Goal: Transaction & Acquisition: Download file/media

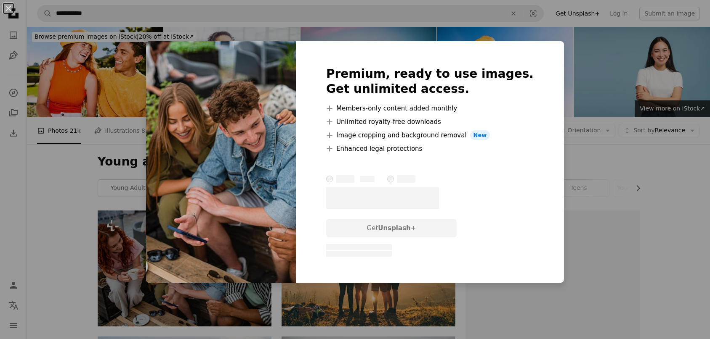
scroll to position [143, 0]
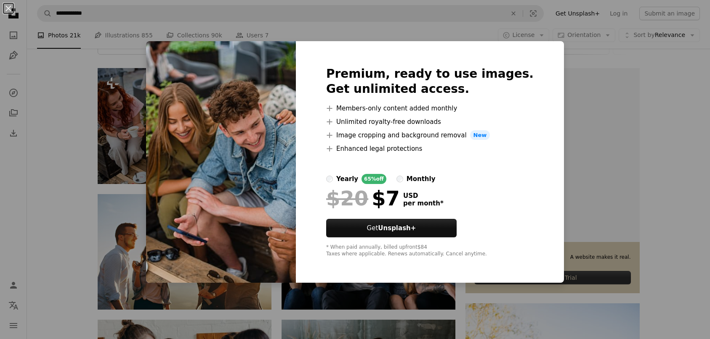
click at [554, 85] on div "An X shape Premium, ready to use images. Get unlimited access. A plus sign Memb…" at bounding box center [355, 169] width 710 height 339
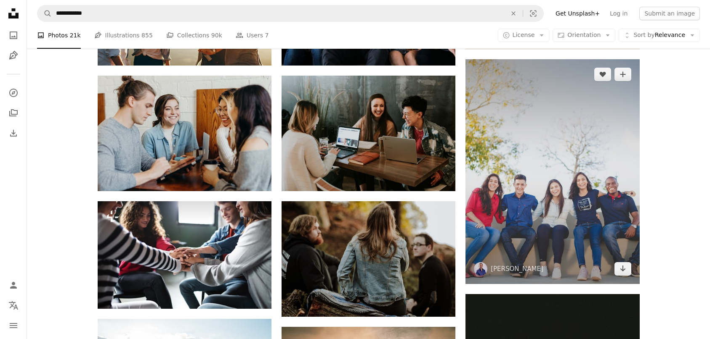
scroll to position [388, 0]
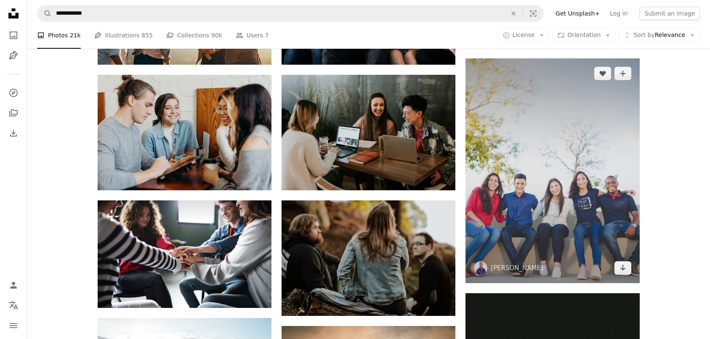
click at [566, 258] on img at bounding box center [552, 170] width 174 height 225
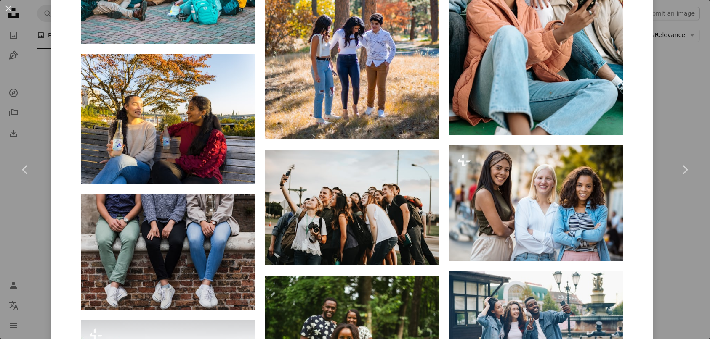
scroll to position [1909, 0]
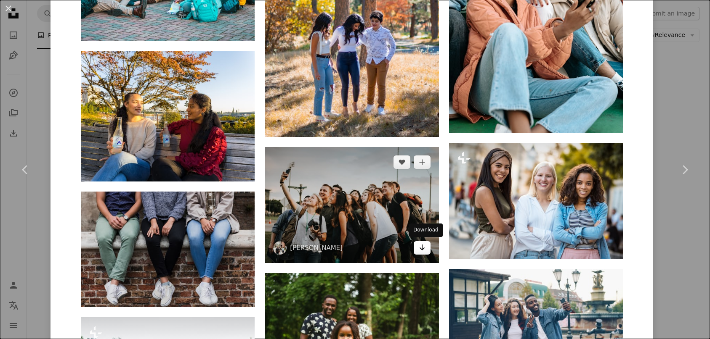
click at [424, 249] on icon "Download" at bounding box center [421, 248] width 5 height 6
